Goal: Task Accomplishment & Management: Use online tool/utility

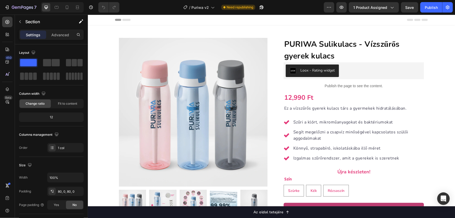
drag, startPoint x: 401, startPoint y: 122, endPoint x: 394, endPoint y: 64, distance: 57.7
click at [17, 8] on icon "button" at bounding box center [22, 7] width 21 height 4
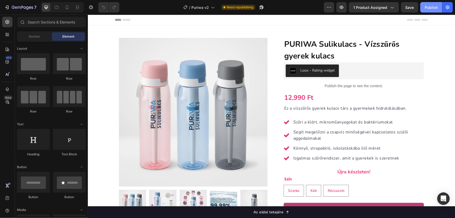
click at [429, 10] on div "Publish" at bounding box center [431, 7] width 13 height 5
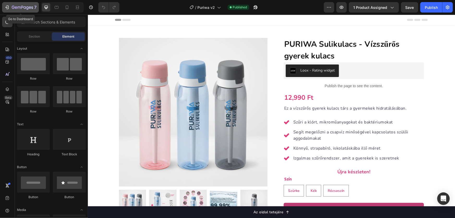
click at [28, 10] on icon "button" at bounding box center [22, 7] width 21 height 4
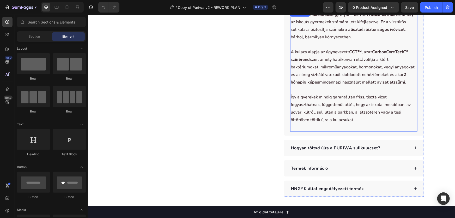
scroll to position [284, 0]
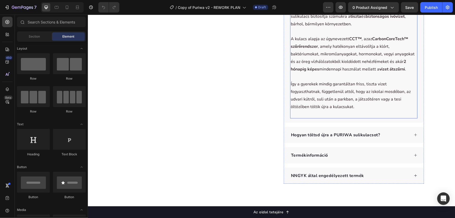
click at [394, 135] on div "Hogyan töltsd újra a PURIWA sulikulacsot?" at bounding box center [349, 135] width 119 height 8
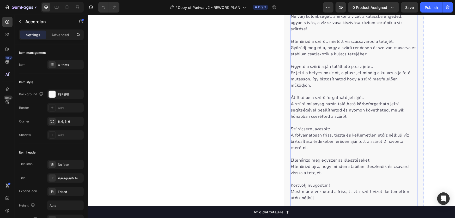
scroll to position [308, 0]
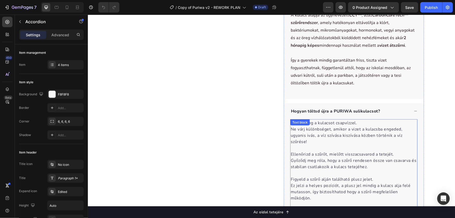
click at [322, 120] on div "Töltsd meg a kulacsot csapvízzel. Ne várj különbséget, amikor a vizet a kulacsb…" at bounding box center [353, 219] width 127 height 201
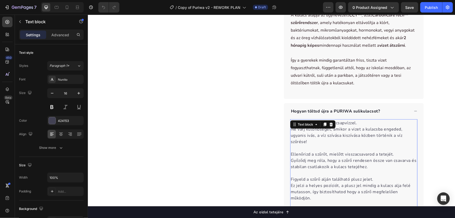
click at [322, 121] on div at bounding box center [324, 124] width 6 height 6
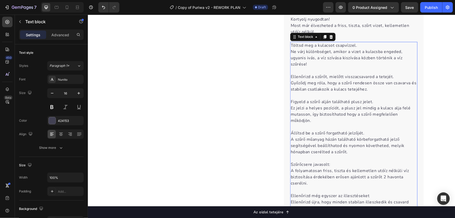
scroll to position [595, 0]
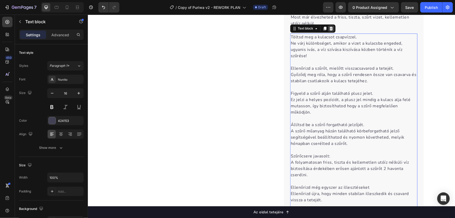
click at [329, 26] on icon at bounding box center [331, 28] width 4 height 4
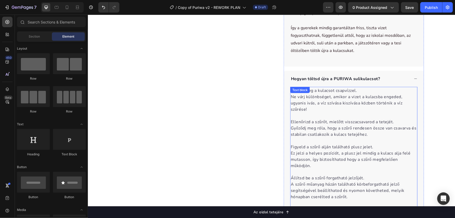
scroll to position [334, 0]
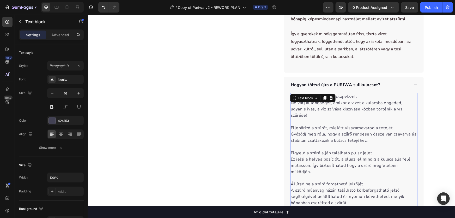
click at [330, 94] on div "Töltsd meg a kulacsot csapvízzel. Ne várj különbséget, amikor a vizet a kulacsb…" at bounding box center [353, 193] width 127 height 201
click at [330, 95] on div at bounding box center [331, 98] width 6 height 6
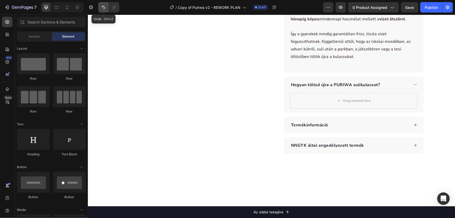
click at [101, 9] on icon "Undo/Redo" at bounding box center [103, 7] width 5 height 5
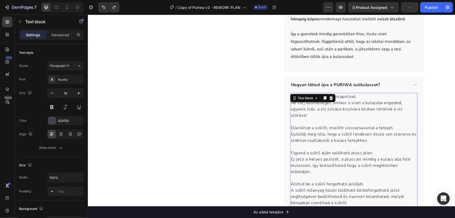
click at [391, 127] on p "Ellenőrizd a szűrőt, mielőtt visszacsavarod a tetejét. Győződj meg róla, hogy a…" at bounding box center [353, 136] width 126 height 25
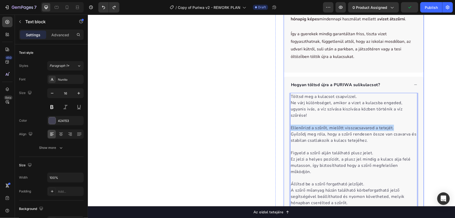
drag, startPoint x: 392, startPoint y: 127, endPoint x: 288, endPoint y: 127, distance: 104.0
click at [288, 127] on div "Töltsd meg a kulacsot csapvízzel. Ne várj különbséget, amikor a vizet a kulacsb…" at bounding box center [354, 195] width 140 height 205
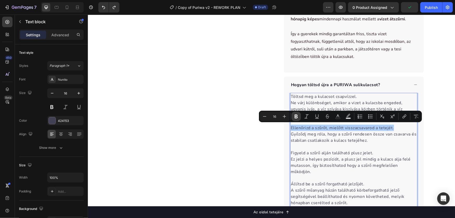
click at [296, 116] on icon "Editor contextual toolbar" at bounding box center [296, 116] width 3 height 4
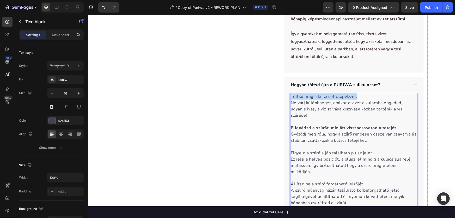
drag, startPoint x: 359, startPoint y: 95, endPoint x: 257, endPoint y: 88, distance: 102.4
click at [257, 88] on div "Product Images Row PURIWA Sulikulacs - Vízszűrős gyerek kulacs Product Title Lo…" at bounding box center [271, 20] width 313 height 635
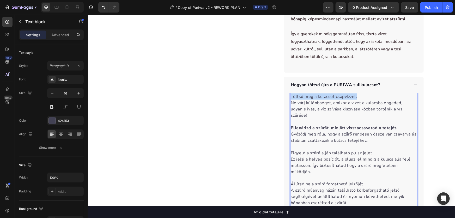
click at [292, 96] on p "Töltsd meg a kulacsot csapvízzel. Ne várj különbséget, amikor a vizet a kulacsb…" at bounding box center [353, 105] width 126 height 25
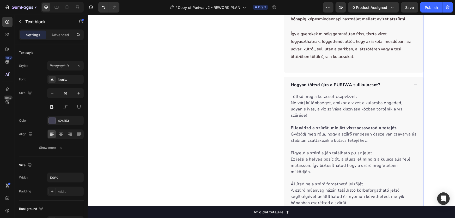
drag, startPoint x: 292, startPoint y: 96, endPoint x: 286, endPoint y: 103, distance: 8.5
click at [286, 103] on div "Töltsd meg a kulacsot csapvízzel. Ne várj különbséget, amikor a vizet a kulacsb…" at bounding box center [354, 195] width 140 height 205
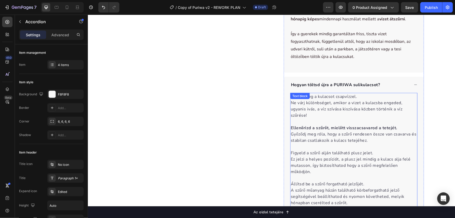
click at [295, 93] on div "Text block" at bounding box center [300, 96] width 20 height 6
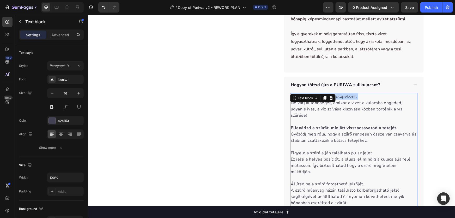
click at [358, 96] on p "Töltsd meg a kulacsot csapvízzel. Ne várj különbséget, amikor a vizet a kulacsb…" at bounding box center [353, 105] width 126 height 25
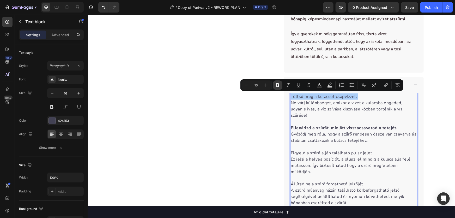
click at [278, 85] on icon "Editor contextual toolbar" at bounding box center [277, 85] width 3 height 4
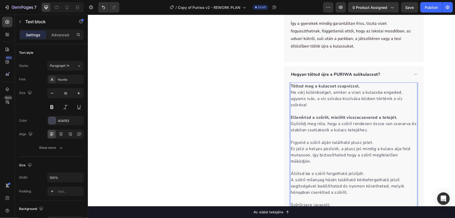
scroll to position [358, 0]
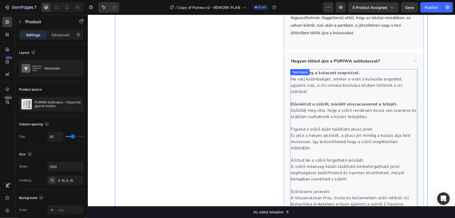
click at [374, 128] on p "Figyeld a szűrő alján található plusz jelet. Ez jelzi a helyes pozíciót, a plus…" at bounding box center [353, 141] width 126 height 31
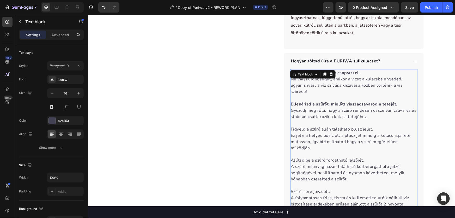
click at [374, 128] on p "Figyeld a szűrő alján található plusz jelet. Ez jelzi a helyes pozíciót, a plus…" at bounding box center [353, 141] width 126 height 31
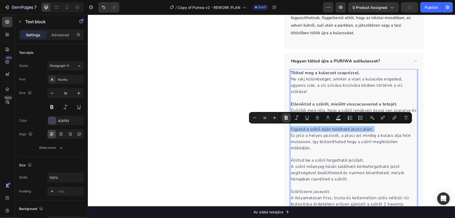
click at [286, 117] on icon "Editor contextual toolbar" at bounding box center [286, 117] width 5 height 5
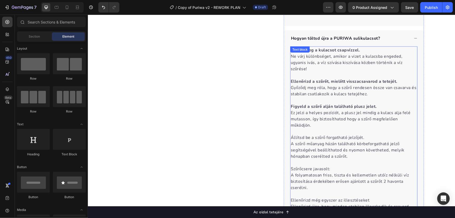
scroll to position [382, 0]
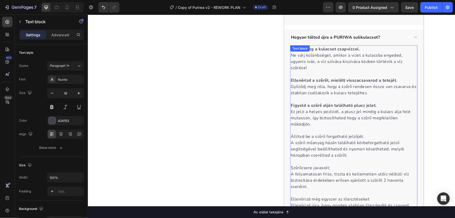
click at [367, 135] on p "Állítsd be a szűrő forgatható jelzőjét. A szűrő műanyag házán található körbefo…" at bounding box center [353, 148] width 126 height 31
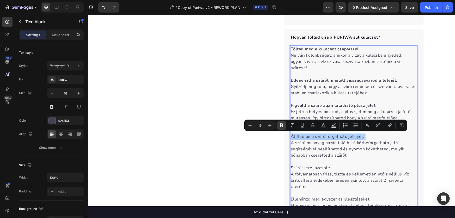
click at [283, 125] on icon "Editor contextual toolbar" at bounding box center [281, 125] width 5 height 5
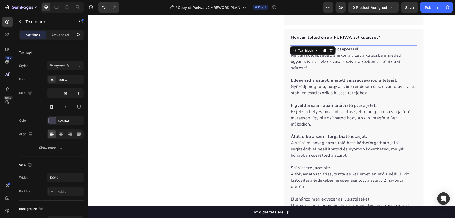
click at [339, 166] on p "Szűrőcsere javasolt: A folyamatosan friss, tiszta és kellemetlen utóíz nélküli …" at bounding box center [353, 179] width 126 height 31
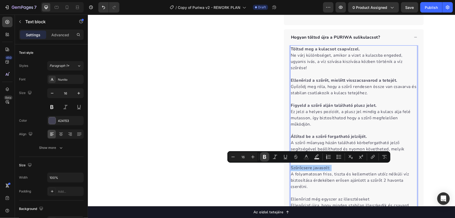
click at [265, 156] on icon "Editor contextual toolbar" at bounding box center [264, 157] width 3 height 4
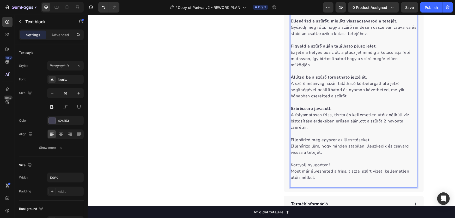
scroll to position [453, 0]
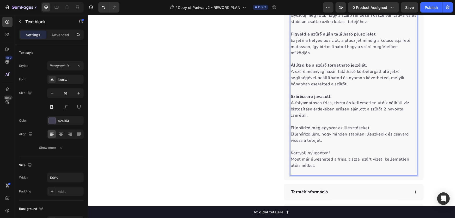
click at [374, 128] on p "Ellenőrizd még egyszer az illesztéseket Ellenőrizd újra, hogy minden stabilan i…" at bounding box center [353, 137] width 126 height 25
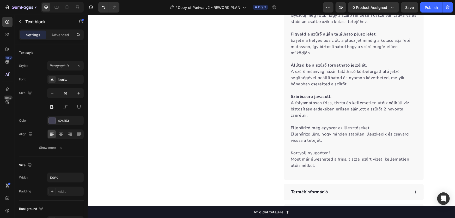
drag, startPoint x: 447, startPoint y: 127, endPoint x: 377, endPoint y: 131, distance: 70.7
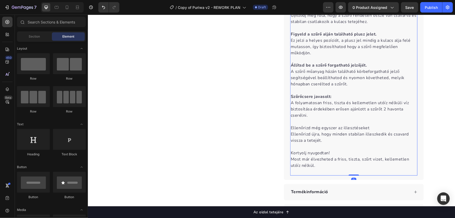
click at [364, 127] on p "Ellenőrizd még egyszer az illesztéseket Ellenőrizd újra, hogy minden stabilan i…" at bounding box center [353, 137] width 126 height 25
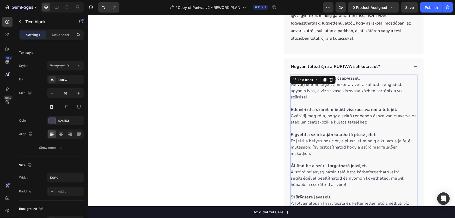
click at [364, 127] on div "Töltsd meg a kulacsot csapvízzel. Ne várj különbséget, amikor a vizet a kulacsb…" at bounding box center [353, 174] width 127 height 201
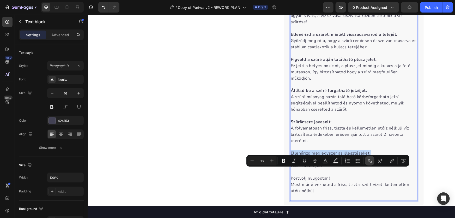
scroll to position [432, 0]
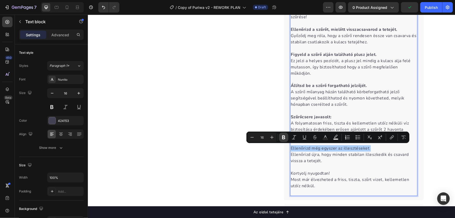
click at [284, 137] on icon "Editor contextual toolbar" at bounding box center [283, 137] width 3 height 4
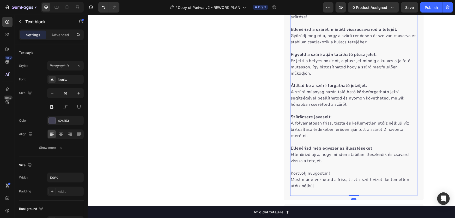
click at [326, 174] on p "Kortyolj nyugodtan! Most már élvezheted a friss, tiszta, szűrt vizet, kellemetl…" at bounding box center [353, 182] width 126 height 25
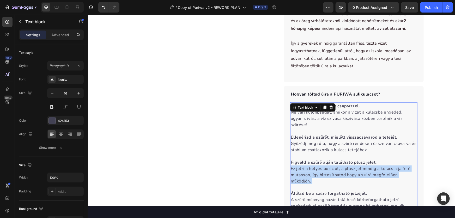
click at [326, 174] on p "Figyeld a szűrő alján található plusz jelet. Ez jelzi a helyes pozíciót, a plus…" at bounding box center [353, 174] width 126 height 31
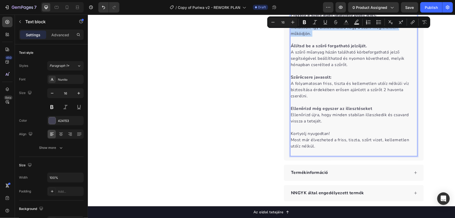
scroll to position [480, 0]
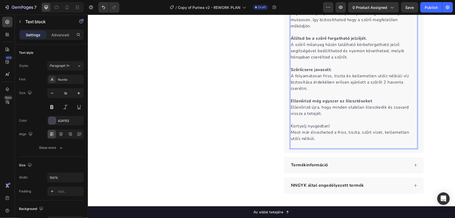
click at [323, 125] on p "Kortyolj nyugodtan! Most már élvezheted a friss, tiszta, szűrt vizet, kellemetl…" at bounding box center [353, 135] width 126 height 25
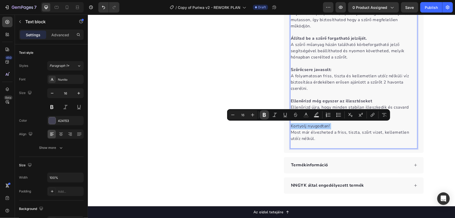
click at [265, 114] on icon "Editor contextual toolbar" at bounding box center [264, 115] width 3 height 4
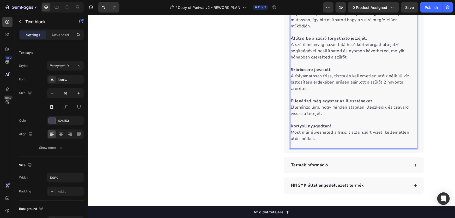
click at [305, 143] on p "Kortyolj nyugodtan! Most már élvezheted a friss, tiszta, szűrt vizet, kellemetl…" at bounding box center [353, 135] width 126 height 25
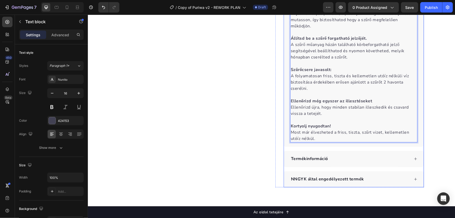
click at [346, 163] on div "Termékinformáció" at bounding box center [354, 158] width 140 height 16
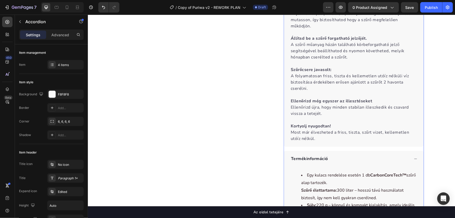
click at [345, 158] on div "Termékinformáció" at bounding box center [349, 159] width 119 height 8
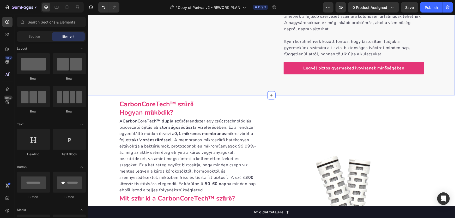
scroll to position [714, 0]
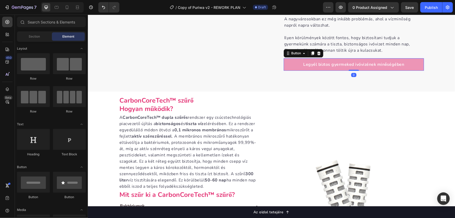
click at [295, 67] on link "Legyél biztos gyermeked ivóvizének minőségében" at bounding box center [353, 64] width 140 height 13
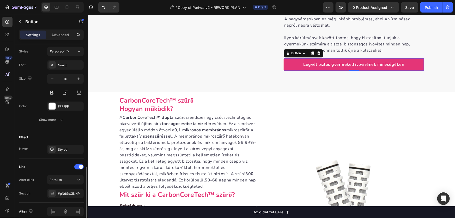
scroll to position [212, 0]
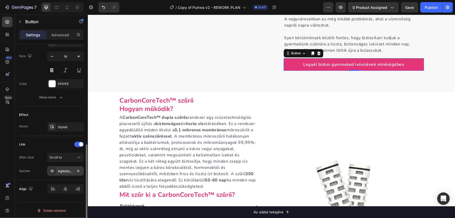
click at [60, 169] on div "#gNdGsClNHP" at bounding box center [65, 171] width 15 height 5
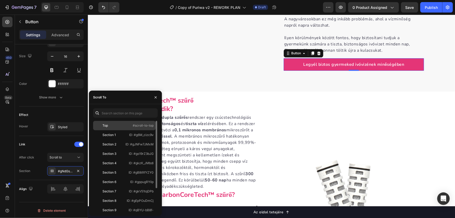
click at [107, 125] on div "Top" at bounding box center [104, 125] width 5 height 5
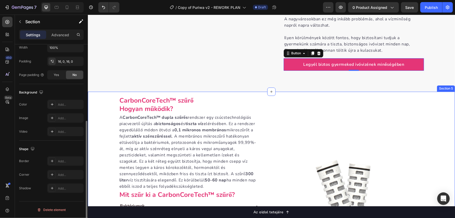
click at [432, 114] on div "CarbonCoreTech™ szűrő Hogyan működik? Heading A CarbonCoreTech™ dupla szűrős re…" at bounding box center [271, 210] width 367 height 231
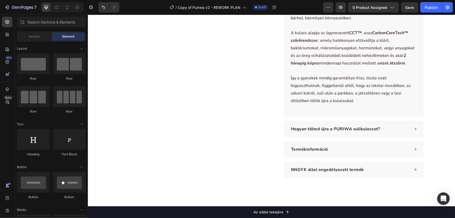
scroll to position [299, 0]
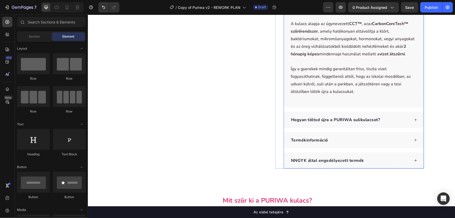
click at [393, 116] on div "Hogyan töltsd újra a PURIWA sulikulacsot?" at bounding box center [349, 119] width 119 height 8
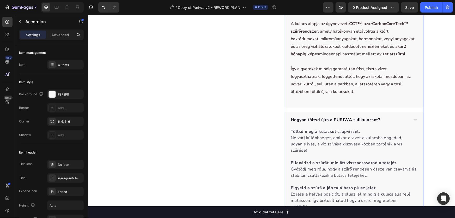
click at [393, 116] on div "Hogyan töltsd újra a PURIWA sulikulacsot?" at bounding box center [349, 119] width 119 height 8
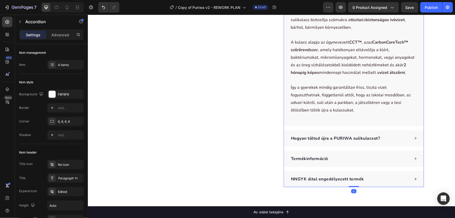
scroll to position [204, 0]
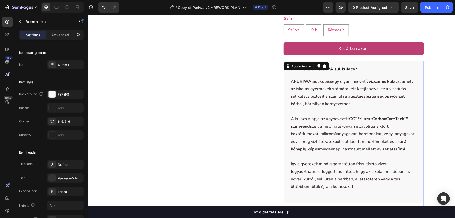
click at [363, 68] on div "Mit is tud a PURIWA sulikulacs?" at bounding box center [349, 69] width 119 height 8
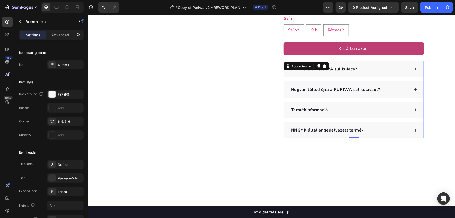
click at [388, 86] on div "Hogyan töltsd újra a PURIWA sulikulacsot?" at bounding box center [349, 89] width 119 height 8
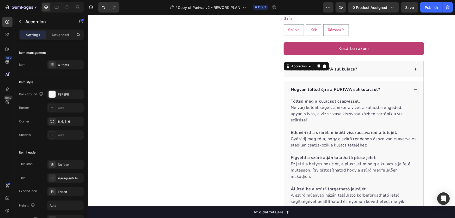
click at [390, 89] on div "Hogyan töltsd újra a PURIWA sulikulacsot?" at bounding box center [349, 89] width 119 height 8
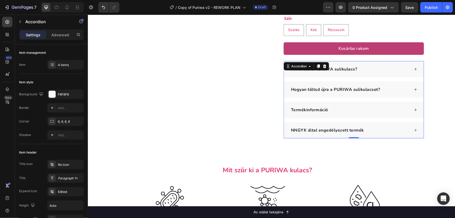
click at [385, 71] on div "Mit is tud a PURIWA sulikulacs?" at bounding box center [349, 69] width 119 height 8
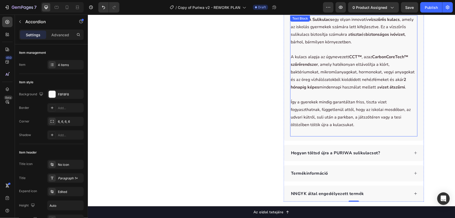
scroll to position [276, 0]
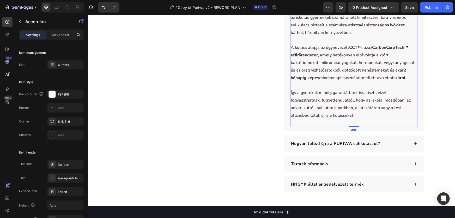
click at [298, 120] on p "Így a gyerekek mindig garantáltan friss, tiszta vizet fogyaszthatnak, független…" at bounding box center [353, 103] width 126 height 45
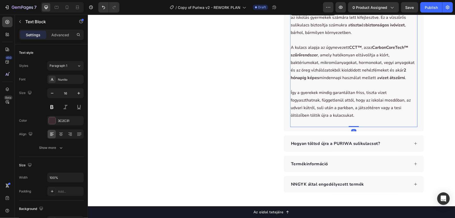
click at [299, 120] on p "Így a gyerekek mindig garantáltan friss, tiszta vizet fogyaszthatnak, független…" at bounding box center [353, 103] width 126 height 45
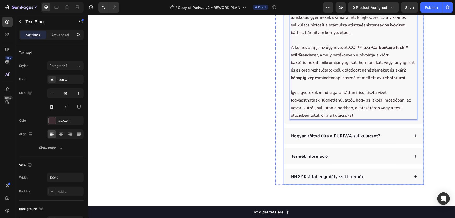
click at [386, 134] on div "Hogyan töltsd újra a PURIWA sulikulacsot?" at bounding box center [349, 136] width 119 height 8
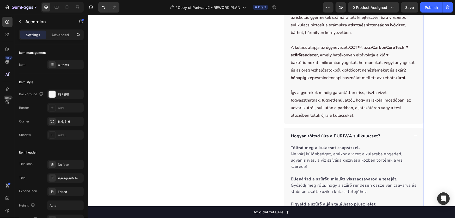
click at [386, 134] on div "Hogyan töltsd újra a PURIWA sulikulacsot?" at bounding box center [349, 136] width 119 height 8
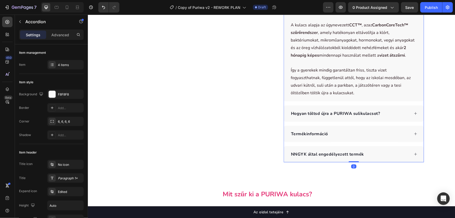
scroll to position [299, 0]
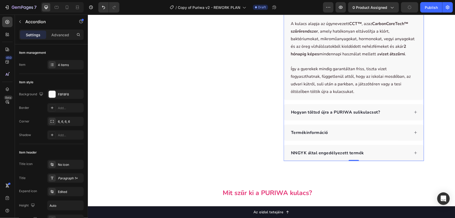
click at [381, 130] on div "Termékinformáció" at bounding box center [349, 132] width 119 height 8
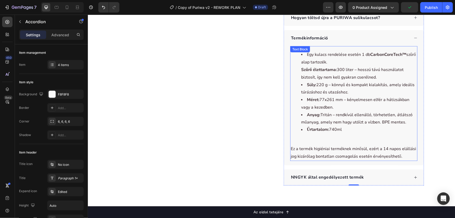
scroll to position [394, 0]
click at [352, 39] on div "Termékinformáció" at bounding box center [349, 38] width 119 height 8
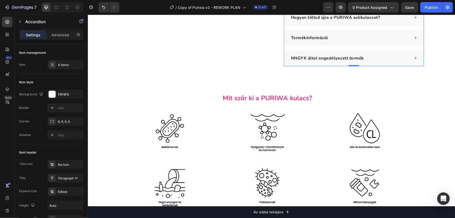
click at [352, 39] on div "Termékinformáció" at bounding box center [349, 38] width 119 height 8
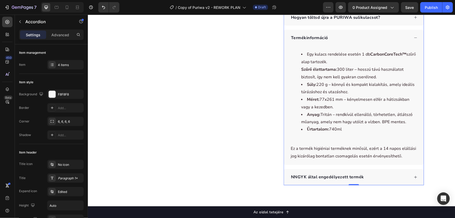
click at [352, 39] on div "Termékinformáció" at bounding box center [349, 38] width 119 height 8
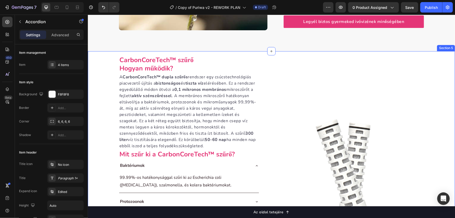
scroll to position [797, 0]
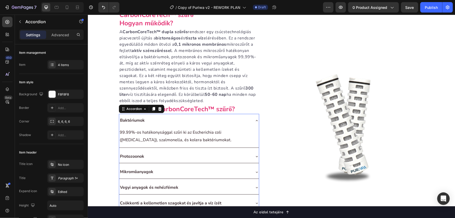
click at [251, 119] on div "Baktériumok" at bounding box center [189, 119] width 140 height 13
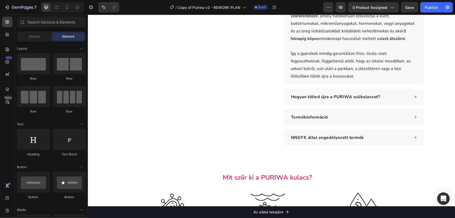
scroll to position [312, 0]
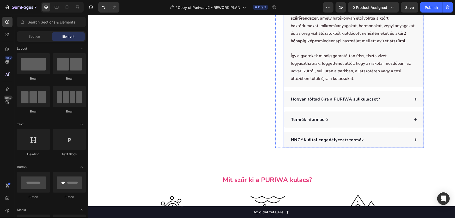
click at [403, 121] on div "Termékinformáció" at bounding box center [349, 119] width 119 height 8
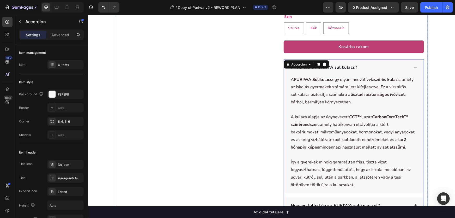
scroll to position [194, 0]
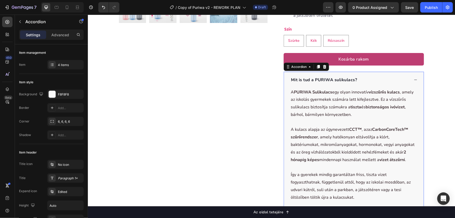
click at [385, 76] on div "Mit is tud a PURIWA sulikulacs?" at bounding box center [349, 80] width 119 height 8
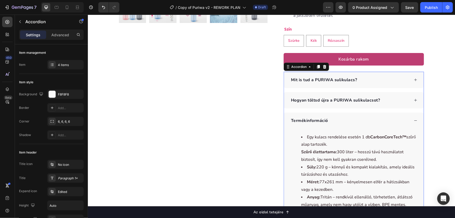
click at [414, 119] on icon at bounding box center [415, 120] width 4 height 4
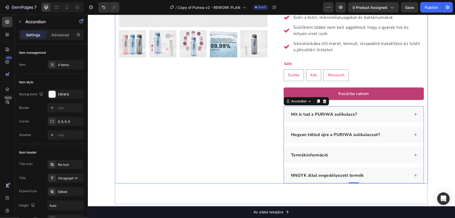
scroll to position [146, 0]
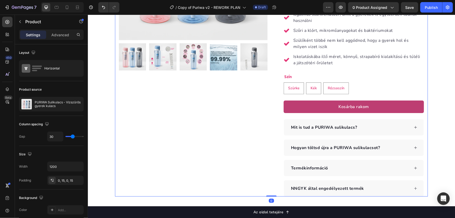
click at [230, 101] on div "Product Images Row" at bounding box center [193, 43] width 149 height 305
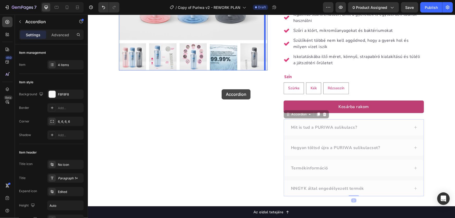
drag, startPoint x: 360, startPoint y: 121, endPoint x: 221, endPoint y: 89, distance: 142.8
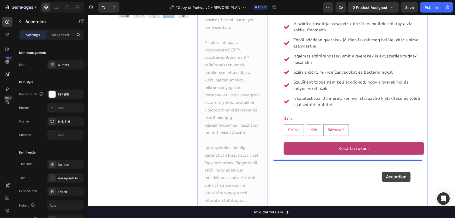
scroll to position [118, 0]
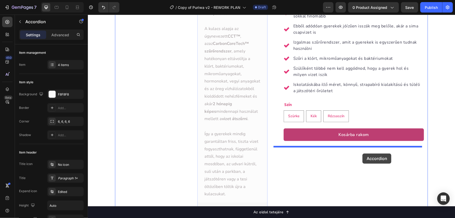
drag, startPoint x: 200, startPoint y: 44, endPoint x: 362, endPoint y: 153, distance: 195.2
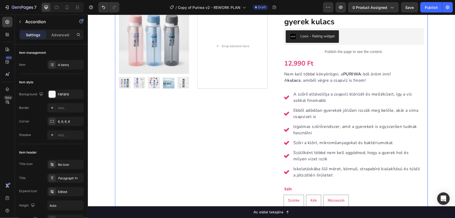
scroll to position [23, 0]
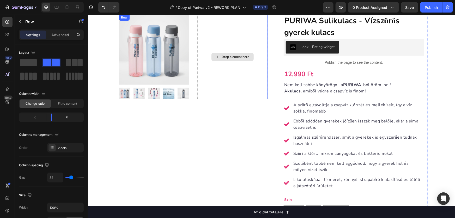
click at [207, 40] on div "Drop element here" at bounding box center [232, 56] width 70 height 85
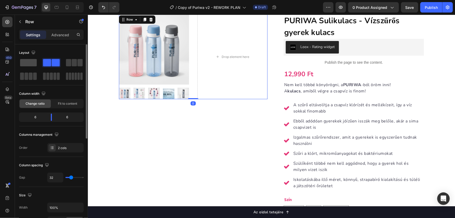
click at [26, 63] on span at bounding box center [28, 62] width 17 height 7
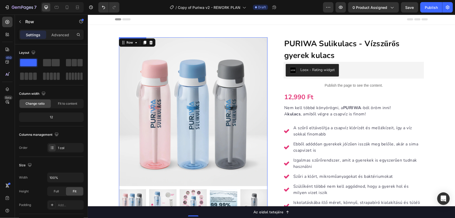
scroll to position [0, 0]
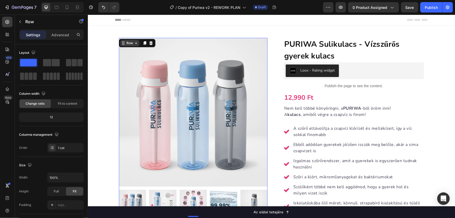
click at [125, 43] on div "Row" at bounding box center [129, 42] width 9 height 5
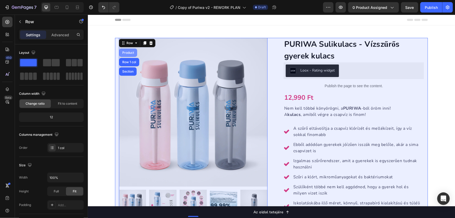
click at [127, 52] on div "Product" at bounding box center [128, 52] width 14 height 3
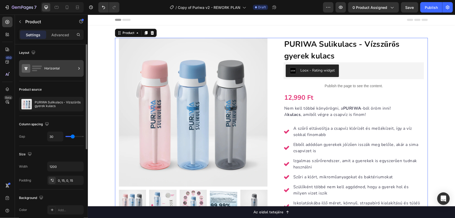
click at [63, 60] on div "Horizontal" at bounding box center [51, 68] width 65 height 17
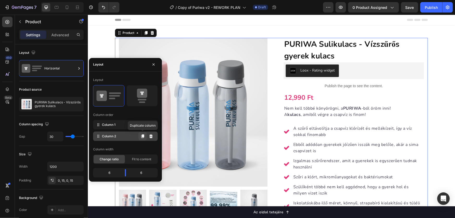
click at [145, 134] on button at bounding box center [142, 136] width 8 height 8
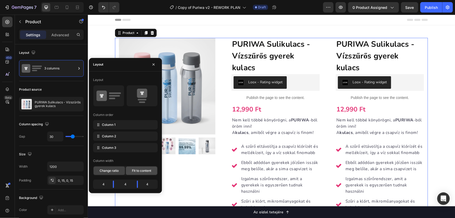
click at [135, 169] on span "Fit to content" at bounding box center [141, 170] width 19 height 5
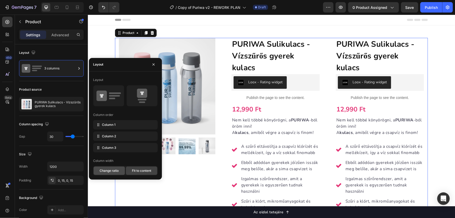
click at [115, 168] on span "Change ratio" at bounding box center [109, 170] width 19 height 5
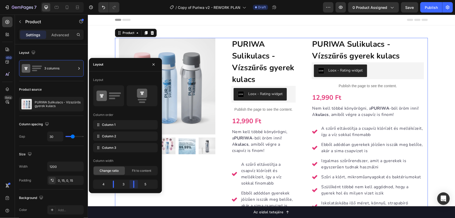
drag, startPoint x: 136, startPoint y: 181, endPoint x: 133, endPoint y: 186, distance: 5.5
click at [133, 0] on body "7 Version history / Copy of Puriwa v2 - REWORK PLAN Draft Preview 0 product ass…" at bounding box center [227, 0] width 455 height 0
click at [144, 96] on icon at bounding box center [142, 92] width 10 height 9
type input "0"
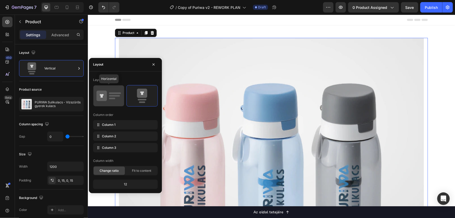
click at [116, 94] on icon at bounding box center [108, 95] width 25 height 15
type input "30"
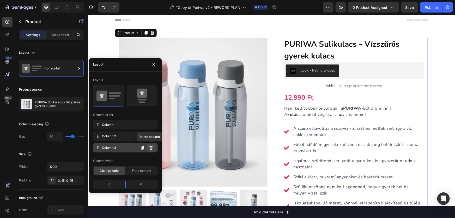
click at [151, 148] on icon at bounding box center [150, 148] width 3 height 4
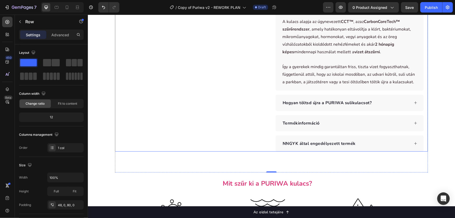
scroll to position [308, 0]
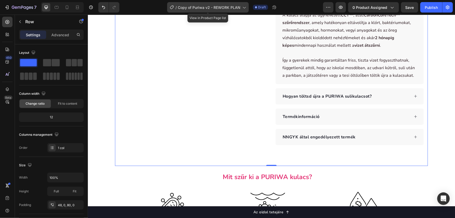
click at [216, 2] on div "/ Copy of Puriwa v2 - REWORK PLAN" at bounding box center [208, 7] width 82 height 10
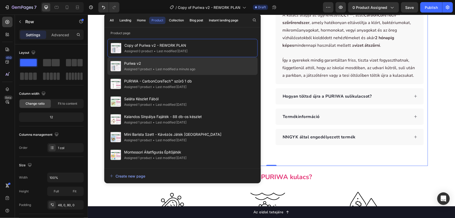
click at [158, 63] on span "Puriwa v2" at bounding box center [159, 63] width 71 height 6
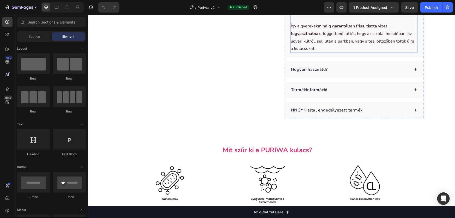
scroll to position [284, 0]
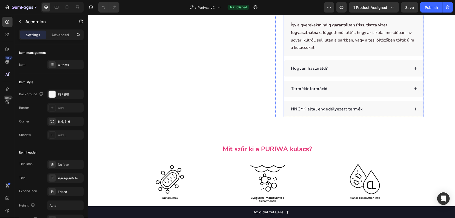
click at [342, 85] on div "Termékinformáció" at bounding box center [349, 88] width 119 height 8
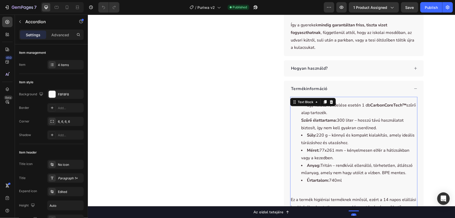
click at [386, 173] on li "Anyag: Tritán – rendkívül ellenálló, törhetetlen, átlátszó műanyag, amely nem h…" at bounding box center [359, 168] width 116 height 15
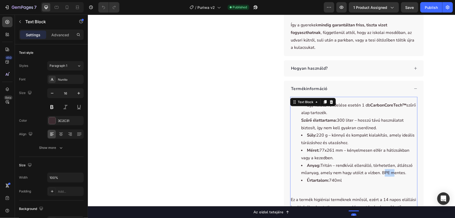
click at [386, 173] on li "Anyag: Tritán – rendkívül ellenálló, törhetetlen, átlátszó műanyag, amely nem h…" at bounding box center [359, 168] width 116 height 15
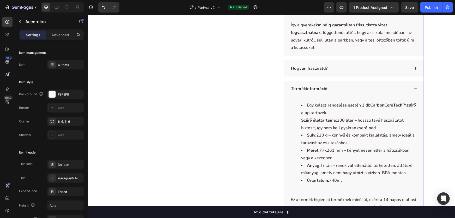
click at [380, 88] on div "Termékinformáció" at bounding box center [349, 88] width 119 height 8
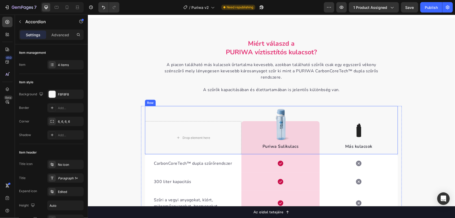
scroll to position [995, 0]
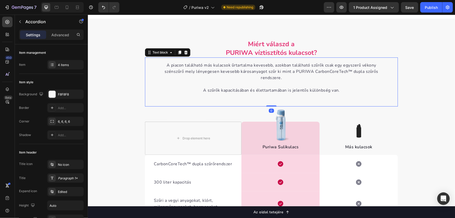
click at [231, 81] on p "A piacon található más kulacsok űrtartalma kevesebb, azokban található szűrők c…" at bounding box center [271, 71] width 228 height 19
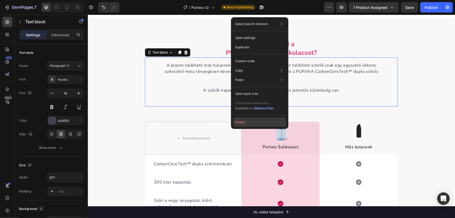
click at [245, 120] on button "Delete" at bounding box center [259, 121] width 53 height 9
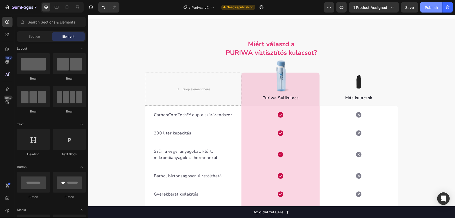
click at [437, 6] on div "Publish" at bounding box center [431, 7] width 13 height 5
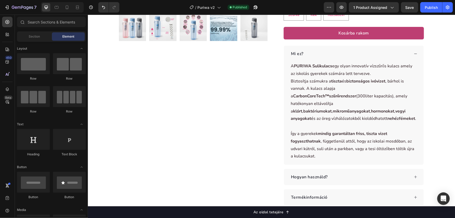
scroll to position [151, 0]
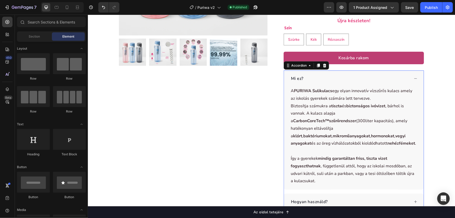
click at [298, 75] on p "Mi ez?" at bounding box center [297, 78] width 13 height 6
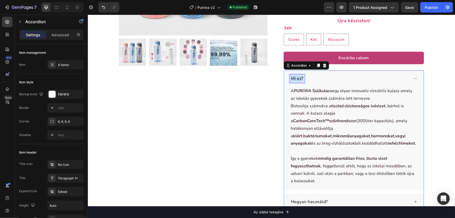
click at [298, 75] on p "Mi ez?" at bounding box center [297, 78] width 13 height 6
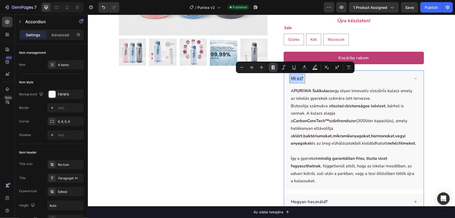
click at [273, 67] on icon "Editor contextual toolbar" at bounding box center [273, 67] width 3 height 4
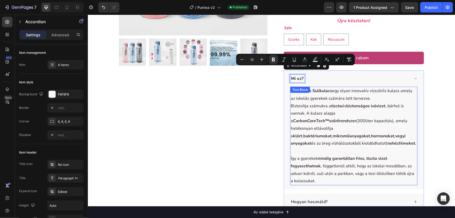
scroll to position [222, 0]
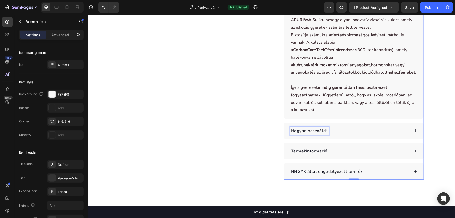
click at [310, 129] on p "Hogyan használd?" at bounding box center [309, 130] width 37 height 6
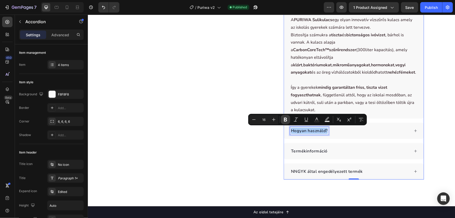
click at [287, 121] on icon "Editor contextual toolbar" at bounding box center [285, 119] width 5 height 5
click at [312, 149] on p "Termékinformáció" at bounding box center [309, 151] width 36 height 6
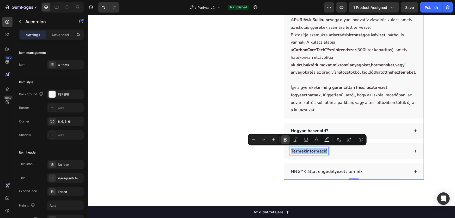
click at [286, 139] on icon "Editor contextual toolbar" at bounding box center [285, 140] width 3 height 4
click at [310, 171] on p "NNGYK által engedélyezett termék" at bounding box center [327, 171] width 72 height 6
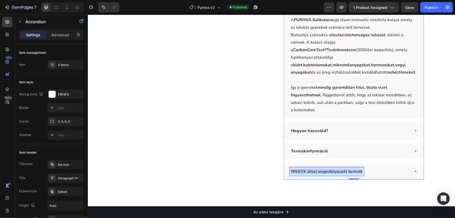
click at [310, 171] on p "NNGYK által engedélyezett termék" at bounding box center [327, 171] width 72 height 6
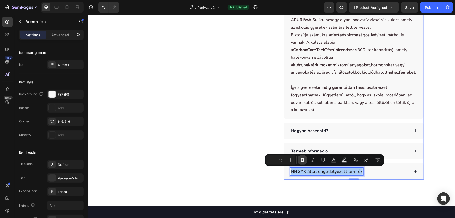
click at [299, 158] on button "Bold" at bounding box center [302, 159] width 9 height 9
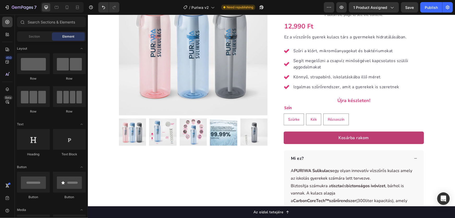
scroll to position [0, 0]
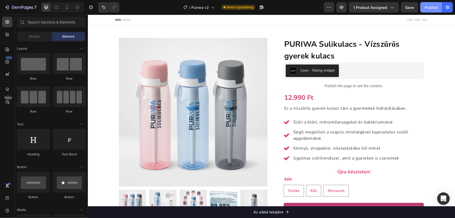
click at [427, 10] on button "Publish" at bounding box center [431, 7] width 22 height 10
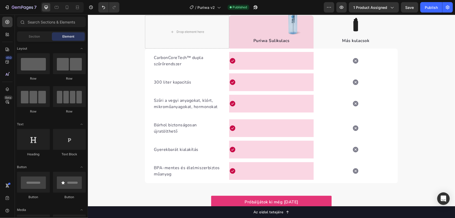
drag, startPoint x: 445, startPoint y: 64, endPoint x: 430, endPoint y: 101, distance: 40.5
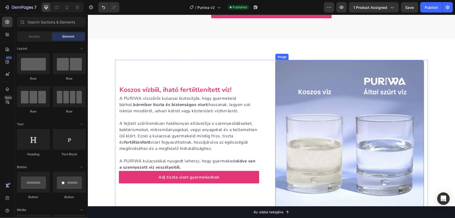
scroll to position [1289, 0]
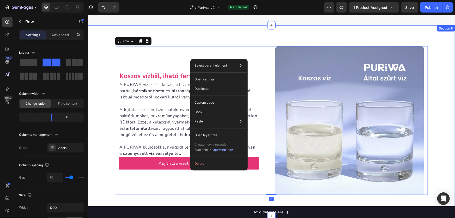
click at [195, 36] on div "Koszos vízből, iható fertőtlenített víz! Heading A PURIWA vízszűrős kulacsai bi…" at bounding box center [271, 120] width 367 height 190
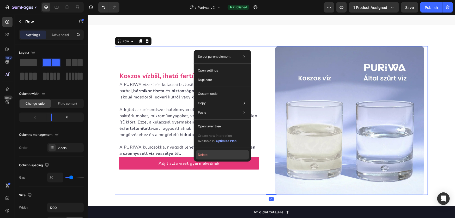
click at [208, 153] on button "Delete" at bounding box center [222, 154] width 53 height 9
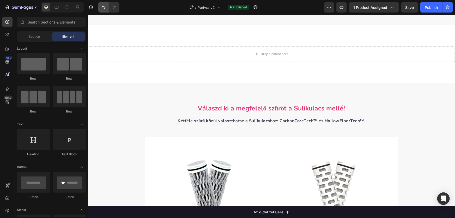
drag, startPoint x: 96, startPoint y: 9, endPoint x: 101, endPoint y: 9, distance: 5.0
click at [97, 9] on div at bounding box center [107, 7] width 23 height 10
click at [102, 9] on icon "Undo/Redo" at bounding box center [103, 7] width 5 height 5
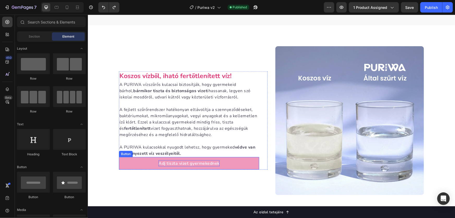
click at [176, 164] on p "Adj tiszta vizet gyermekednek" at bounding box center [188, 163] width 61 height 6
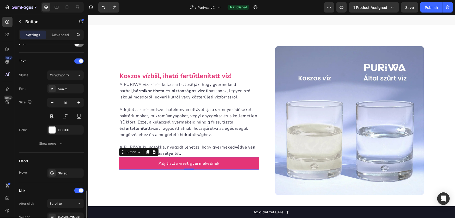
scroll to position [212, 0]
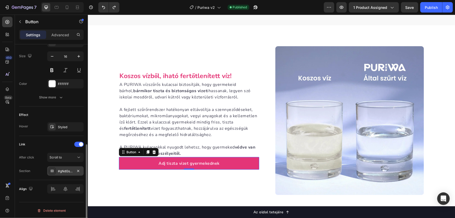
click at [66, 171] on div "#gNdGsClNHP" at bounding box center [65, 171] width 15 height 5
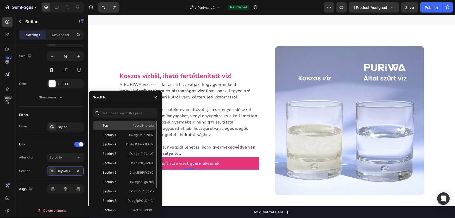
click at [111, 123] on div "Top" at bounding box center [110, 125] width 30 height 5
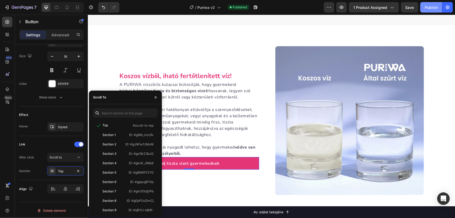
click at [431, 7] on div "Publish" at bounding box center [431, 7] width 13 height 5
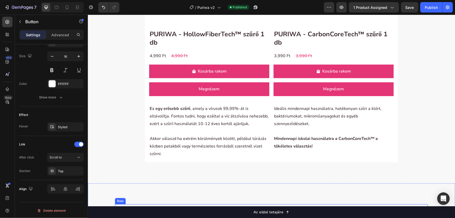
scroll to position [1644, 0]
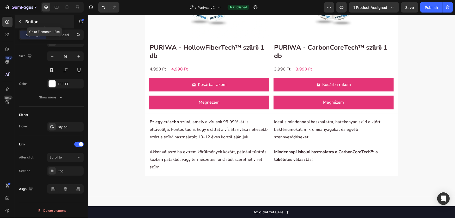
click at [28, 23] on p "Button" at bounding box center [47, 22] width 44 height 6
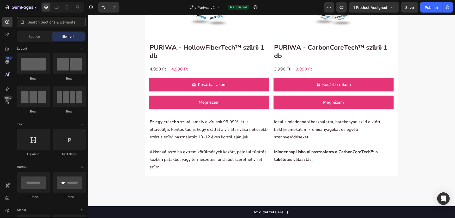
click at [44, 25] on input "text" at bounding box center [51, 22] width 69 height 10
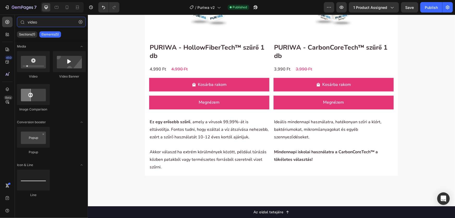
type input "video"
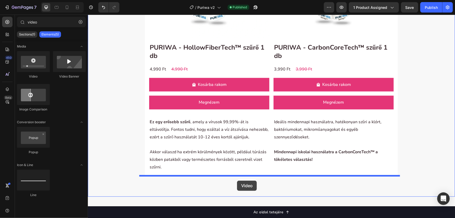
drag, startPoint x: 145, startPoint y: 100, endPoint x: 237, endPoint y: 180, distance: 121.8
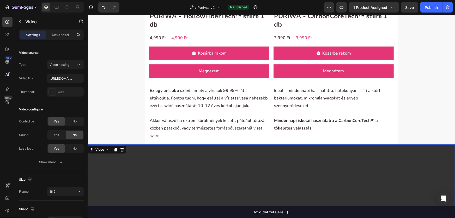
scroll to position [1715, 0]
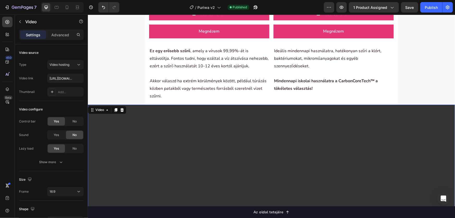
click at [162, 154] on video at bounding box center [271, 207] width 367 height 206
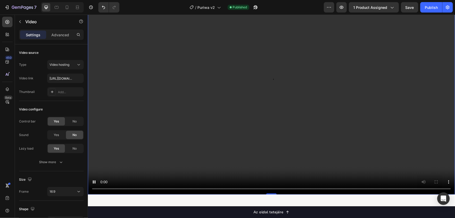
scroll to position [1834, 0]
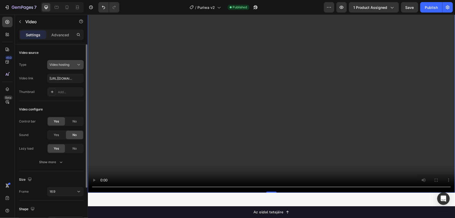
click at [63, 62] on span "Video hosting" at bounding box center [60, 64] width 20 height 5
click at [61, 79] on input "https://cdn.shopify.com/videos/c/o/v/2cd3deb506b54b009063f7270ab5cf2e.mp4" at bounding box center [65, 78] width 36 height 9
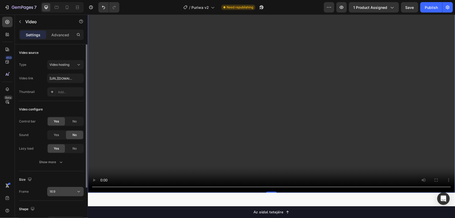
click at [58, 194] on button "16:9" at bounding box center [65, 191] width 36 height 9
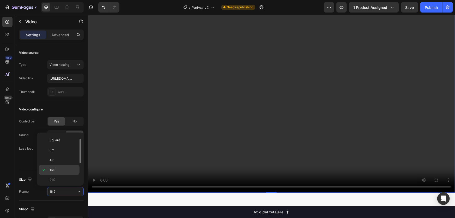
scroll to position [50, 0]
click at [23, 196] on div "Size Frame 16:9" at bounding box center [51, 185] width 65 height 29
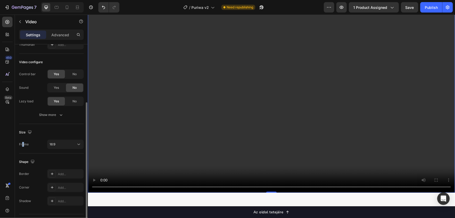
scroll to position [60, 0]
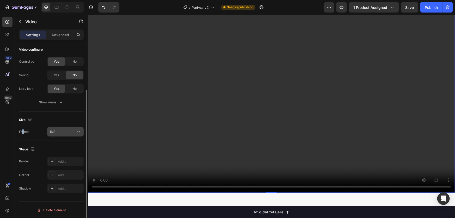
click at [51, 128] on button "16:9" at bounding box center [65, 131] width 36 height 9
click at [58, 133] on div "16:9" at bounding box center [63, 131] width 27 height 5
click at [54, 133] on span "16:9" at bounding box center [53, 131] width 6 height 5
click at [55, 133] on span "16:9" at bounding box center [53, 132] width 6 height 4
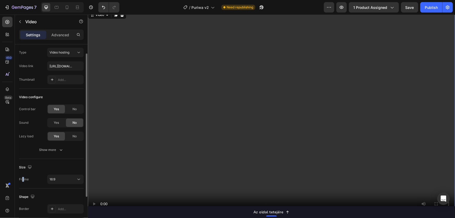
scroll to position [0, 0]
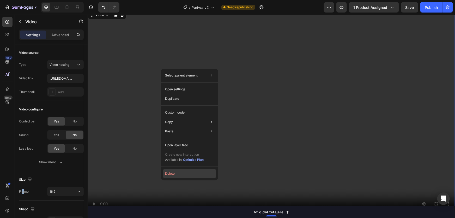
click at [174, 170] on button "Delete" at bounding box center [189, 173] width 53 height 9
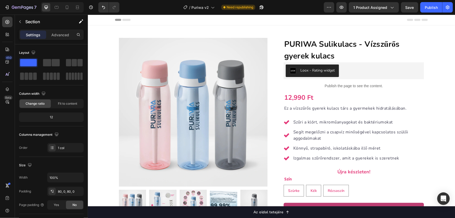
drag, startPoint x: 119, startPoint y: 79, endPoint x: 116, endPoint y: 20, distance: 59.5
click at [102, 8] on icon "Undo/Redo" at bounding box center [103, 7] width 5 height 5
click at [116, 9] on icon "Undo/Redo" at bounding box center [114, 7] width 5 height 5
